Goal: Register for event/course

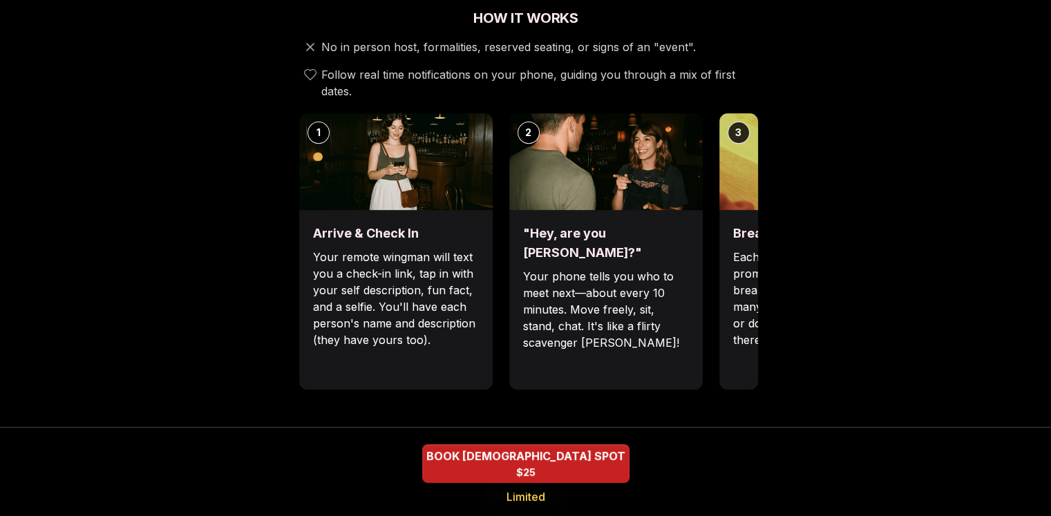
scroll to position [514, 0]
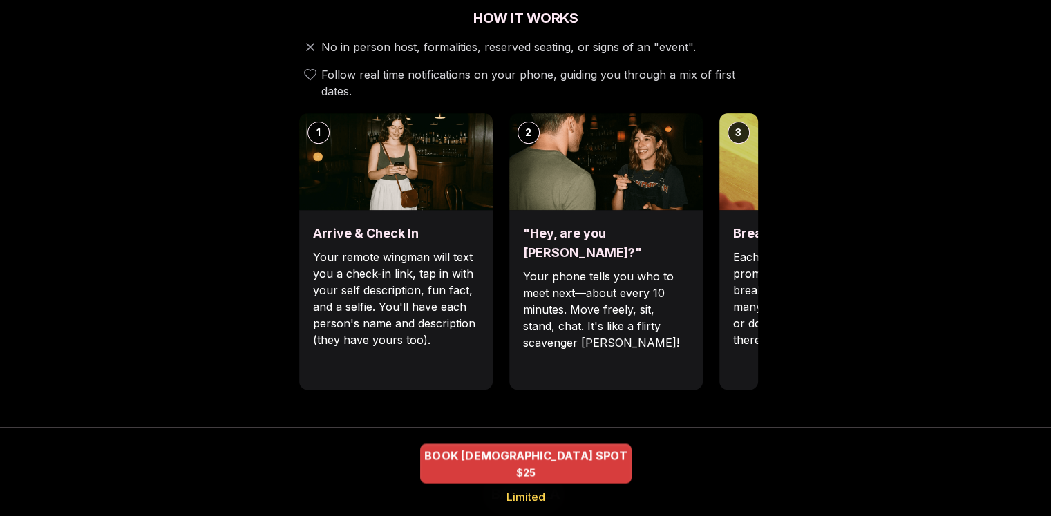
click at [572, 457] on span "BOOK [DEMOGRAPHIC_DATA] SPOT" at bounding box center [526, 456] width 209 height 17
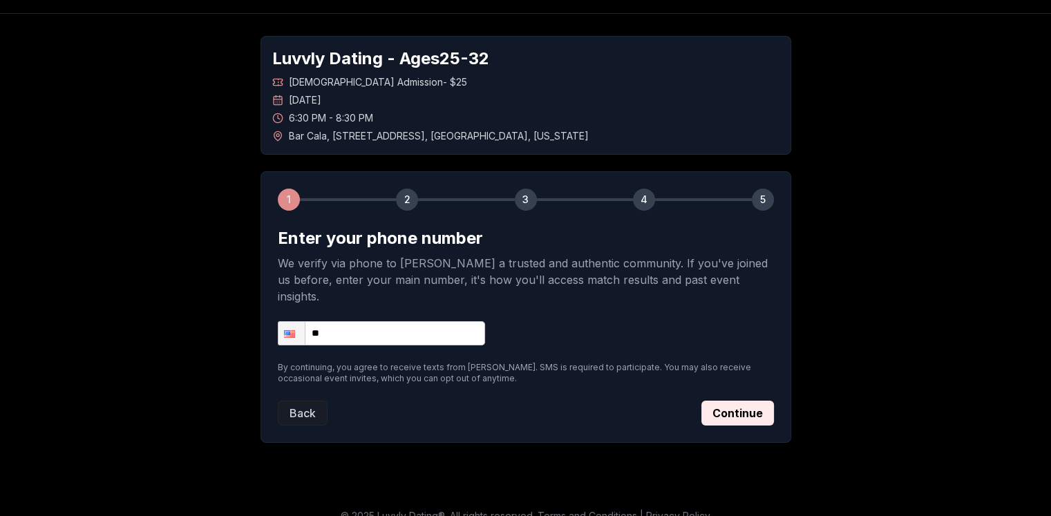
click at [434, 324] on input "**" at bounding box center [381, 333] width 207 height 24
type input "**********"
click at [734, 404] on button "Continue" at bounding box center [738, 413] width 73 height 25
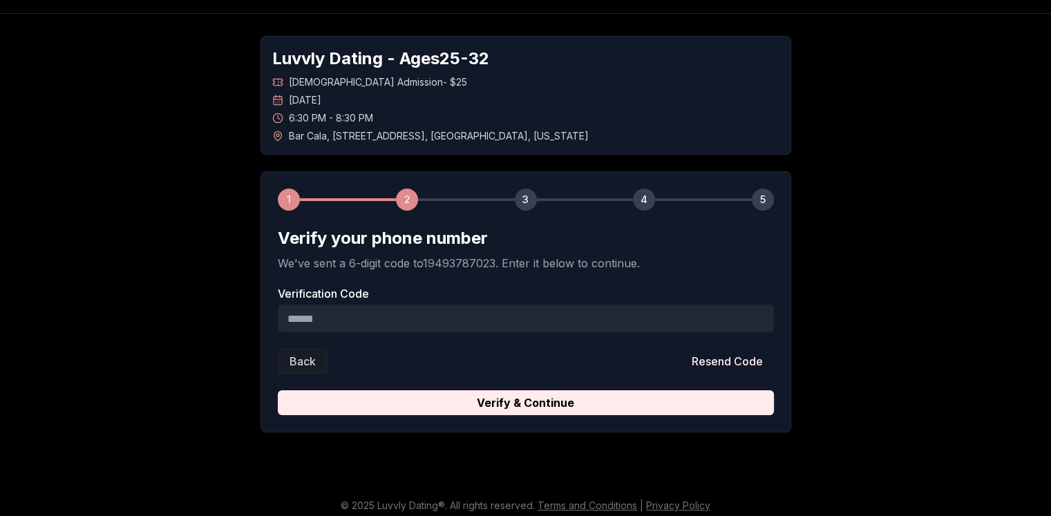
click at [505, 316] on input "Verification Code" at bounding box center [526, 319] width 496 height 28
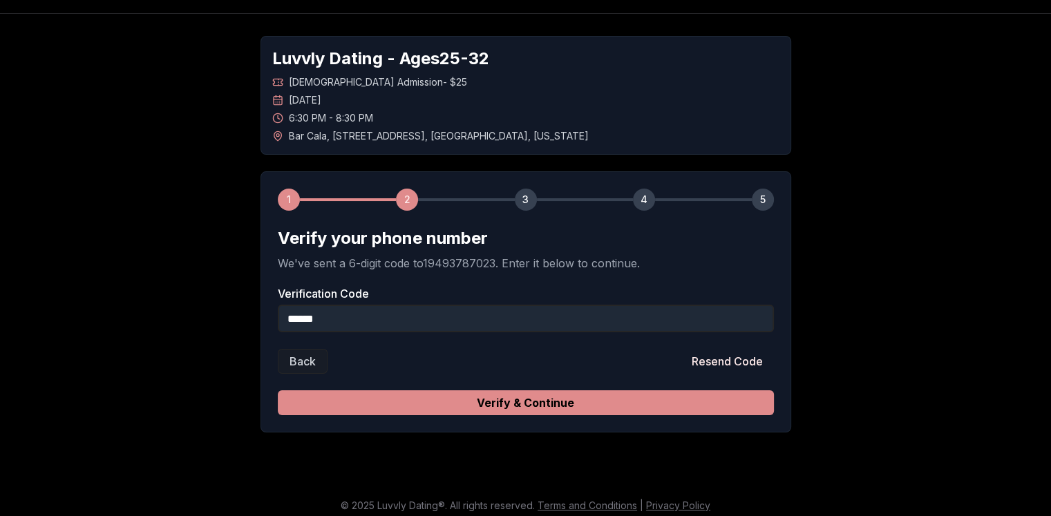
type input "******"
click at [531, 402] on button "Verify & Continue" at bounding box center [526, 403] width 496 height 25
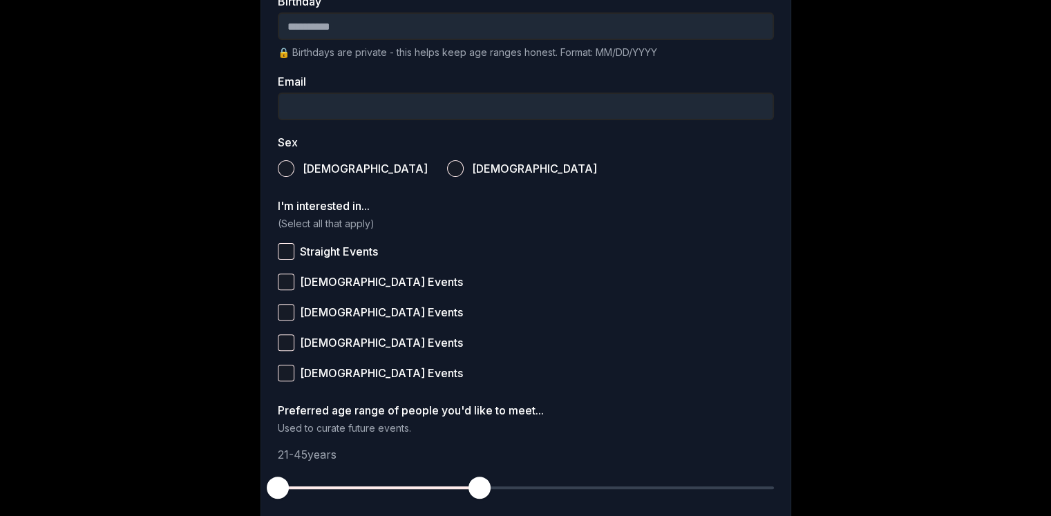
scroll to position [388, 0]
click at [282, 341] on button "[DEMOGRAPHIC_DATA] Events" at bounding box center [286, 344] width 17 height 17
click at [289, 283] on button "[DEMOGRAPHIC_DATA] Events" at bounding box center [286, 283] width 17 height 17
click at [283, 379] on button "[DEMOGRAPHIC_DATA] Events" at bounding box center [286, 374] width 17 height 17
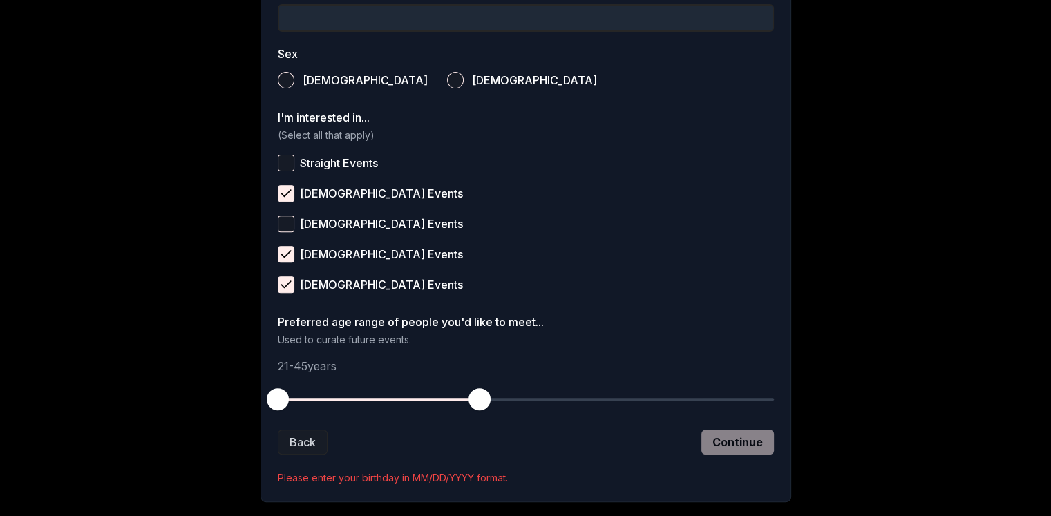
scroll to position [555, 0]
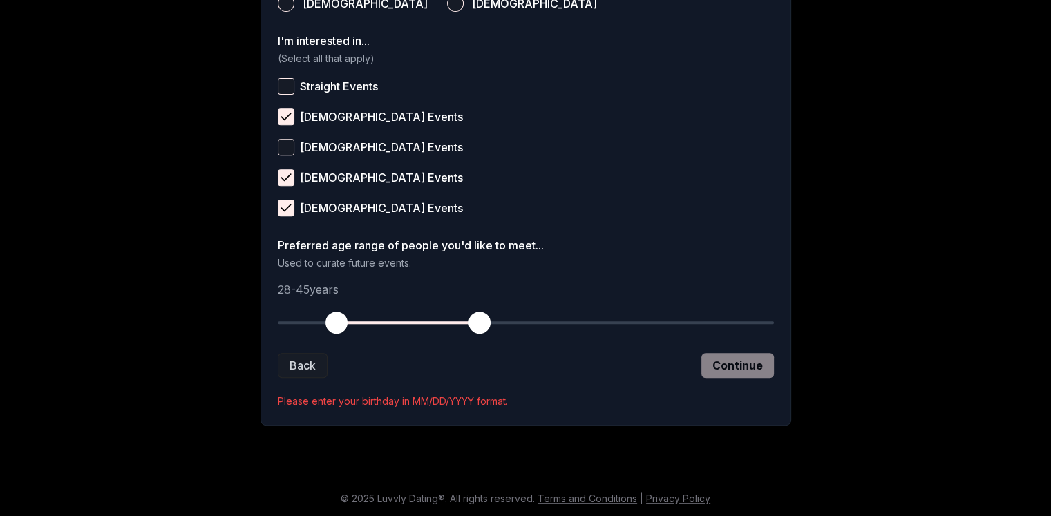
drag, startPoint x: 272, startPoint y: 330, endPoint x: 335, endPoint y: 330, distance: 63.6
click at [335, 330] on span "button" at bounding box center [337, 323] width 22 height 22
drag, startPoint x: 478, startPoint y: 326, endPoint x: 439, endPoint y: 319, distance: 39.3
click at [439, 319] on span "button" at bounding box center [437, 323] width 22 height 22
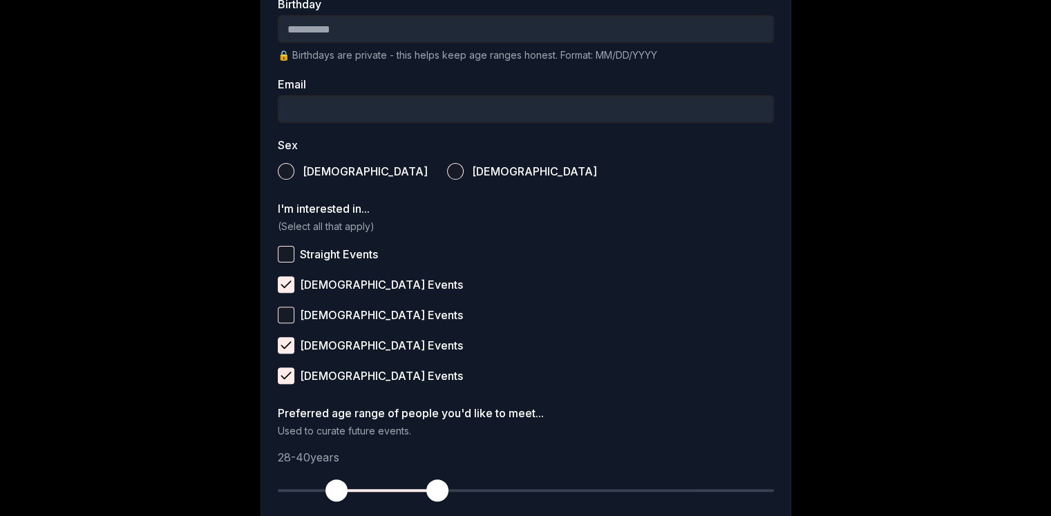
scroll to position [310, 0]
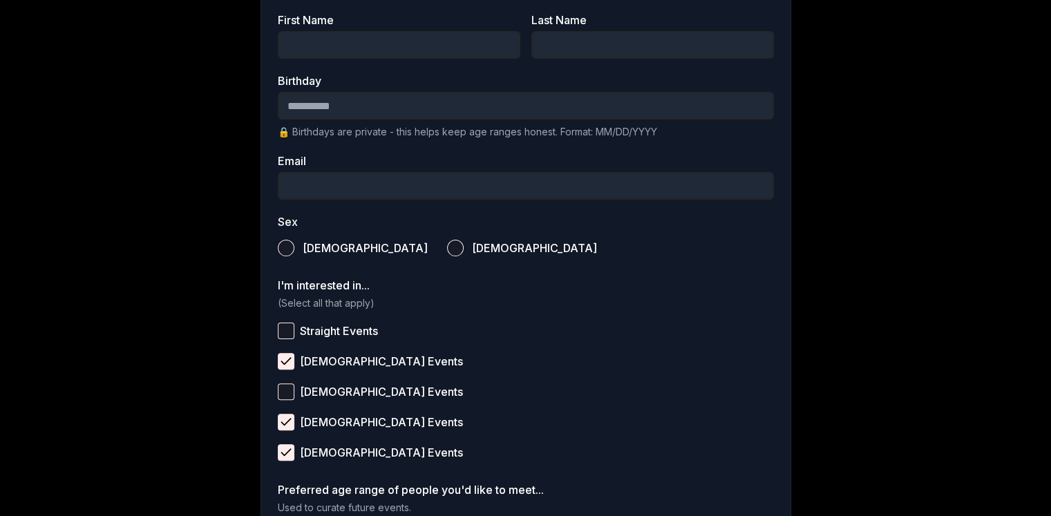
click at [447, 248] on button "[DEMOGRAPHIC_DATA]" at bounding box center [455, 248] width 17 height 17
click at [332, 302] on p "(Select all that apply)" at bounding box center [526, 304] width 496 height 14
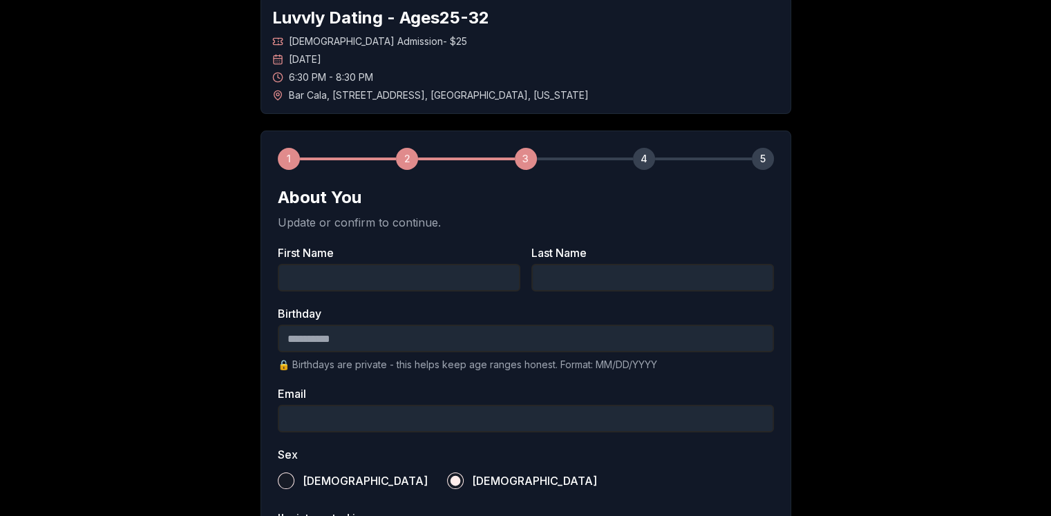
scroll to position [77, 0]
click at [368, 288] on input "First Name" at bounding box center [399, 279] width 243 height 28
type input "****"
type input "*******"
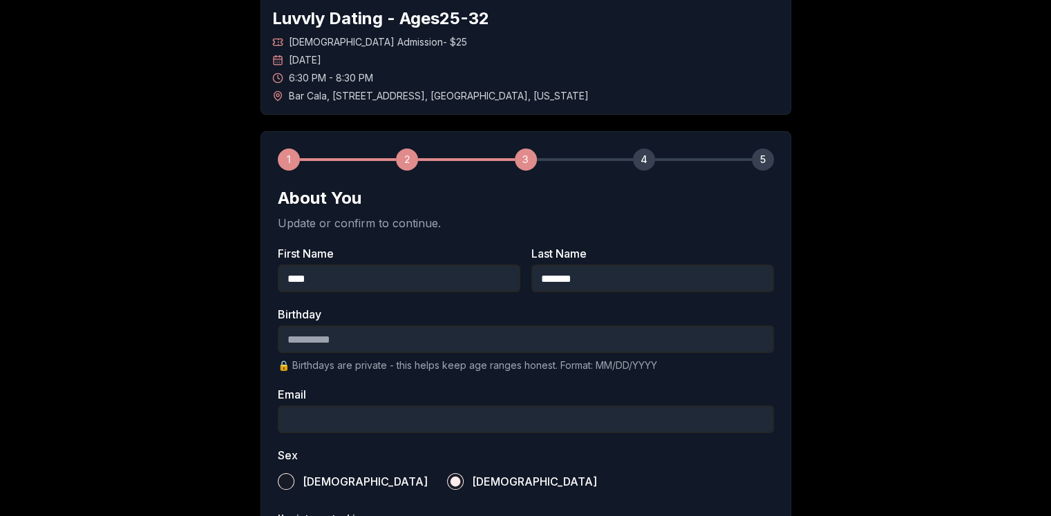
type input "**********"
drag, startPoint x: 345, startPoint y: 347, endPoint x: 373, endPoint y: 324, distance: 36.4
click at [373, 326] on input "Birthday" at bounding box center [526, 340] width 496 height 28
type input "*"
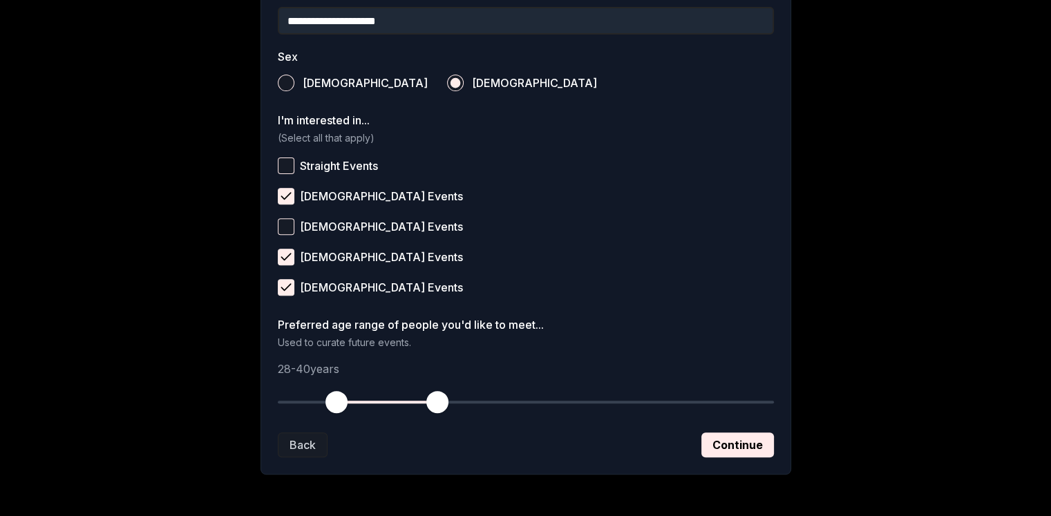
scroll to position [475, 0]
type input "**********"
click at [717, 438] on button "Continue" at bounding box center [738, 445] width 73 height 25
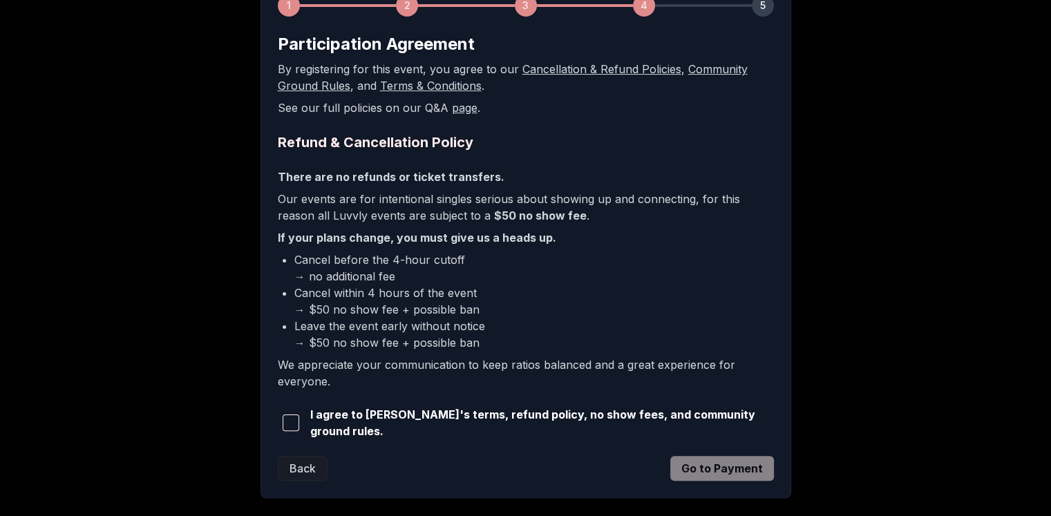
scroll to position [232, 0]
click at [293, 419] on span "button" at bounding box center [291, 422] width 17 height 17
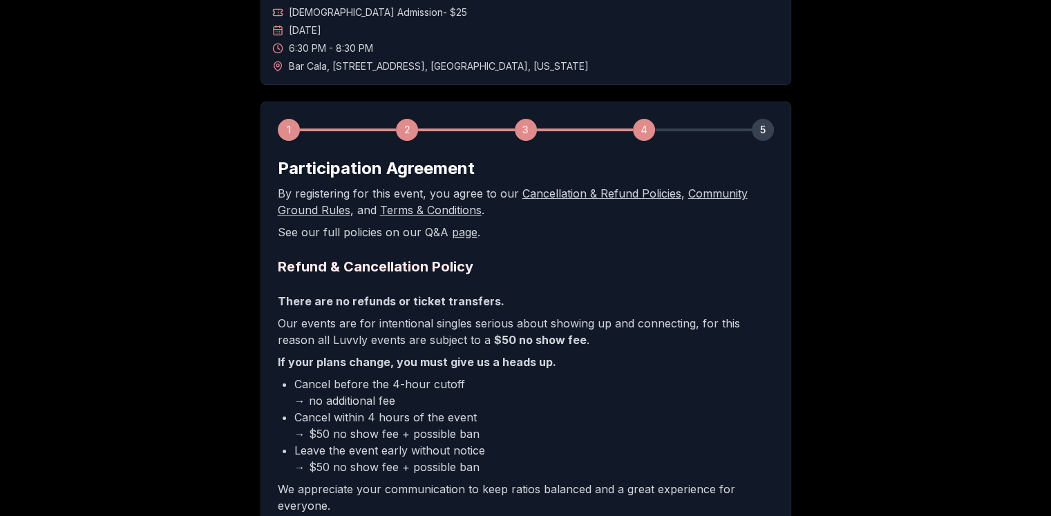
scroll to position [106, 0]
click at [695, 190] on link "Community Ground Rules" at bounding box center [513, 202] width 470 height 30
click at [706, 190] on link "Community Ground Rules" at bounding box center [513, 202] width 470 height 30
